Goal: Check status: Check status

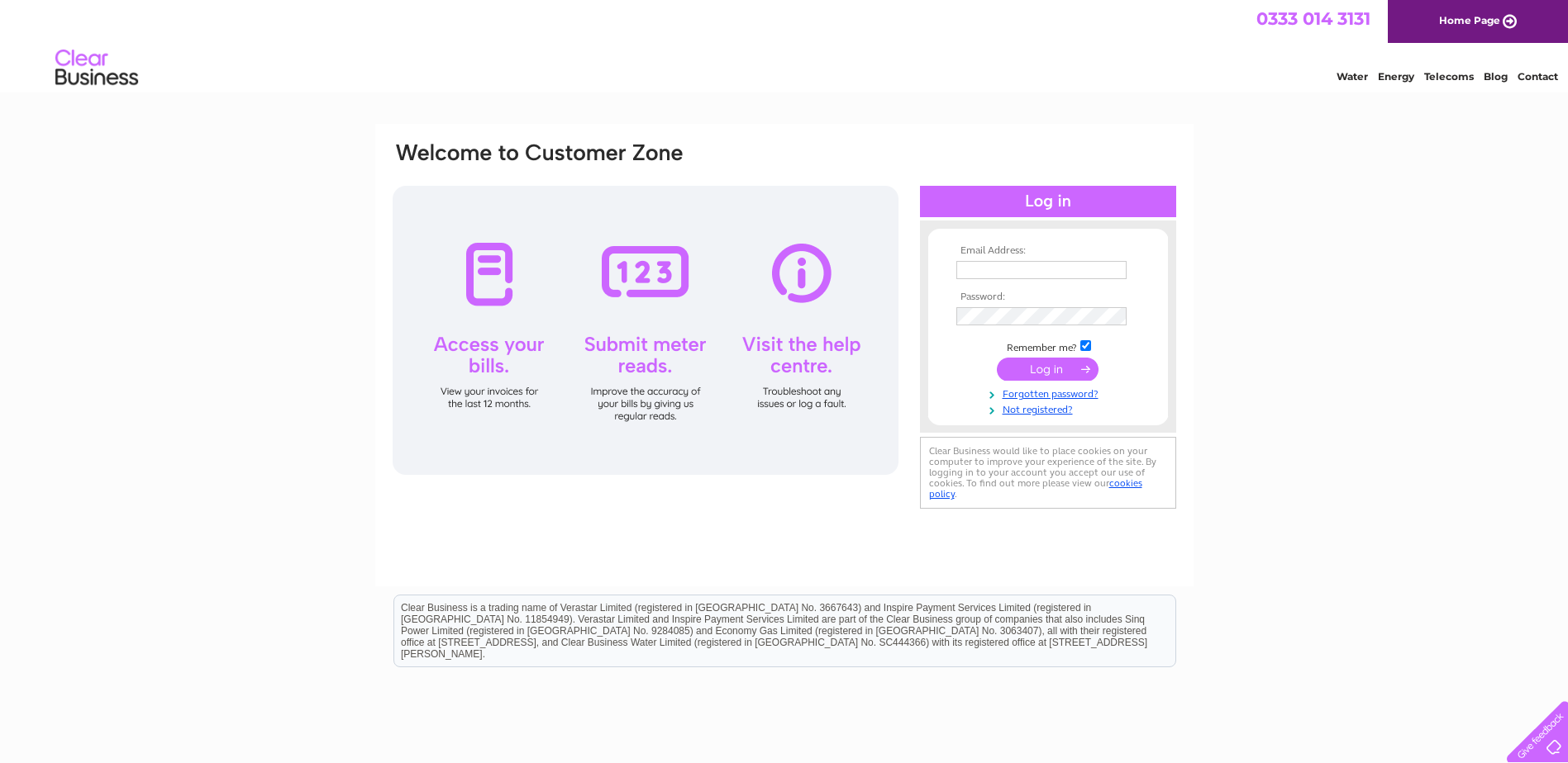
type input "finance@indigodundee.co.uk"
click at [1033, 373] on input "submit" at bounding box center [1047, 369] width 101 height 23
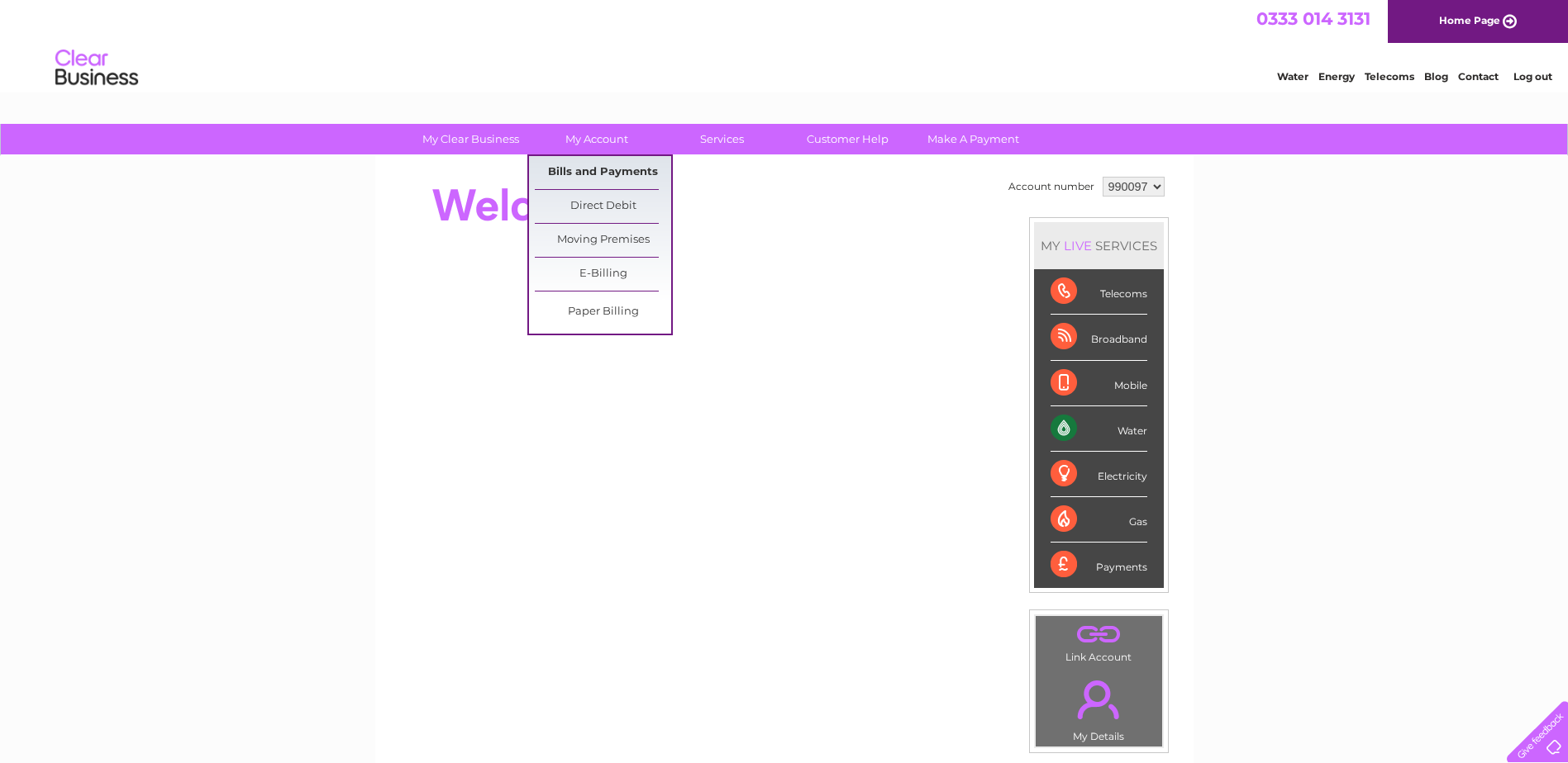
click at [598, 170] on link "Bills and Payments" at bounding box center [603, 173] width 137 height 33
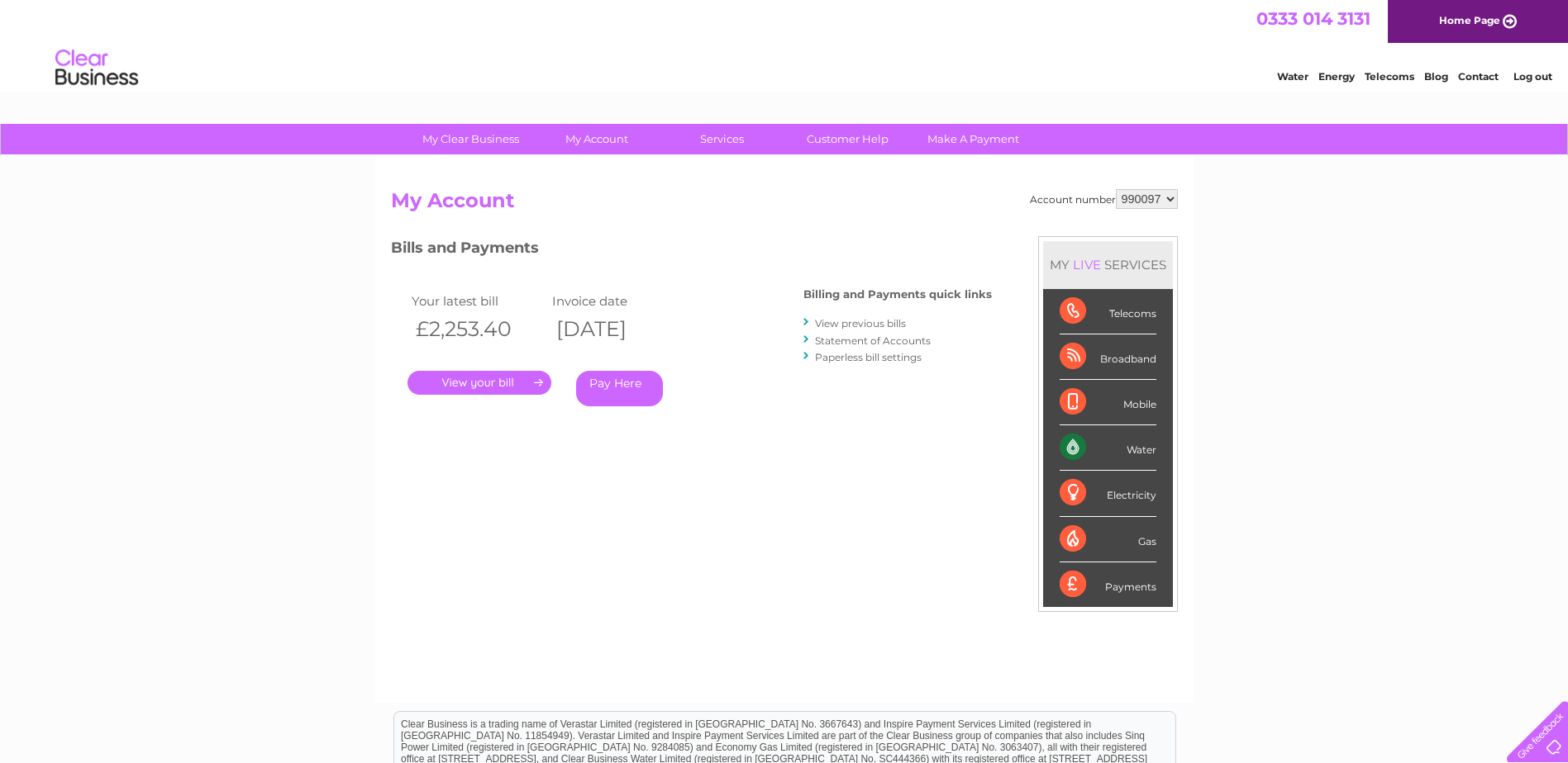
click at [1136, 451] on div "Water" at bounding box center [1108, 448] width 97 height 46
click at [479, 378] on link "." at bounding box center [479, 383] width 144 height 24
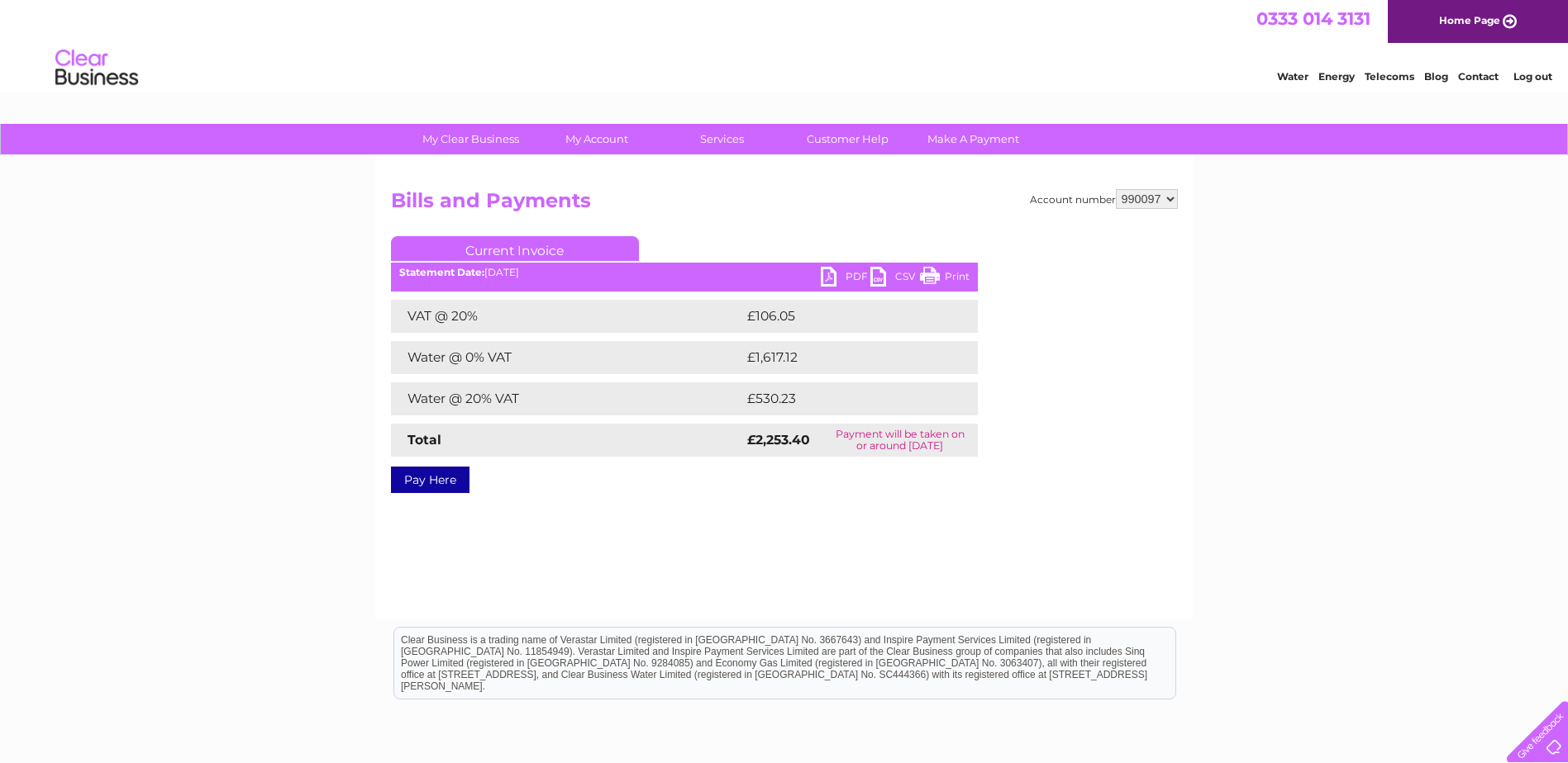
click at [1536, 79] on link "Log out" at bounding box center [1533, 76] width 39 height 12
